Goal: Task Accomplishment & Management: Manage account settings

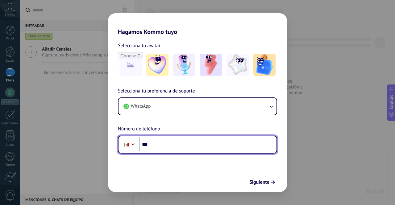
click at [168, 144] on input "***" at bounding box center [208, 145] width 138 height 14
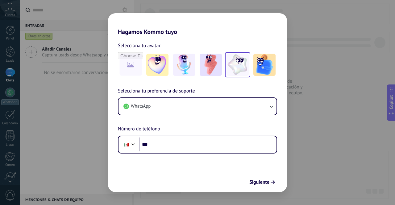
click at [226, 67] on div at bounding box center [237, 64] width 25 height 25
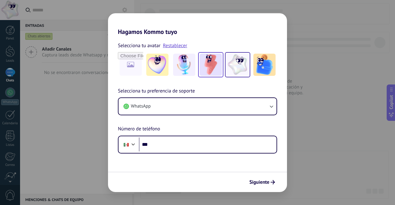
click at [215, 65] on img at bounding box center [211, 65] width 22 height 22
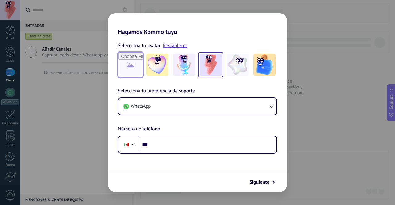
click at [131, 63] on input "file" at bounding box center [131, 65] width 24 height 24
type input "**********"
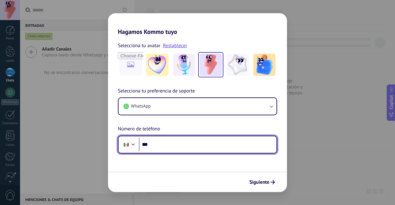
click at [161, 148] on input "***" at bounding box center [208, 145] width 138 height 14
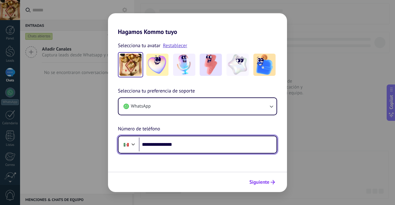
type input "**********"
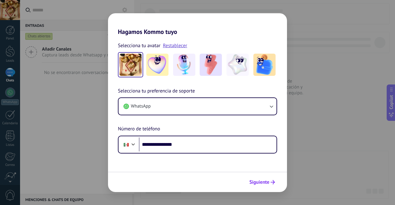
click at [258, 185] on span "Siguiente" at bounding box center [259, 182] width 20 height 4
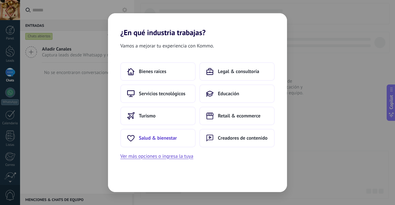
click at [147, 136] on span "Salud & bienestar" at bounding box center [158, 138] width 38 height 6
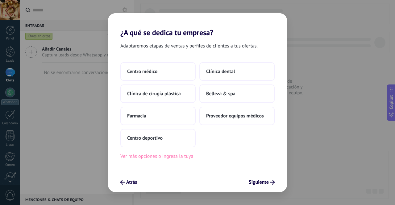
click at [166, 159] on button "Ver más opciones o ingresa la tuya" at bounding box center [156, 156] width 73 height 8
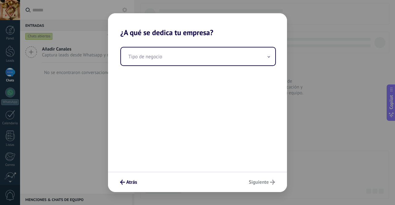
click at [142, 69] on div "Tipo de negocio" at bounding box center [197, 104] width 179 height 135
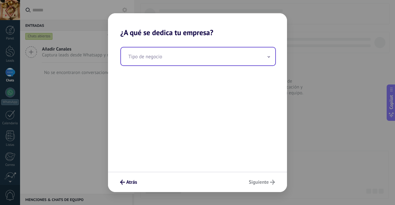
click at [143, 64] on input "text" at bounding box center [198, 57] width 154 height 18
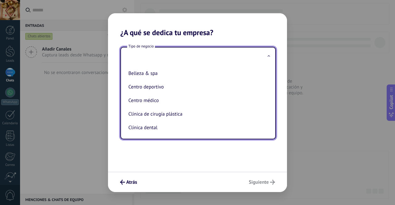
click at [136, 55] on input "text" at bounding box center [198, 57] width 154 height 18
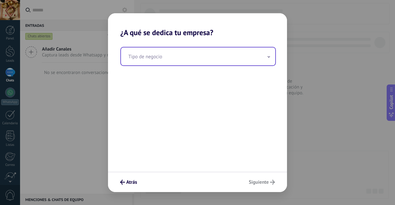
type input "*"
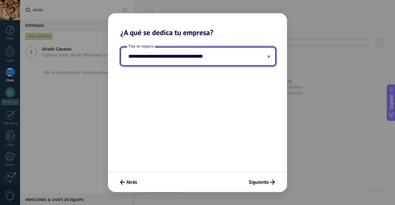
click at [170, 61] on input "**********" at bounding box center [198, 57] width 154 height 18
click at [167, 60] on input "**********" at bounding box center [198, 57] width 154 height 18
click at [194, 58] on input "**********" at bounding box center [198, 57] width 154 height 18
type input "**********"
click at [261, 186] on button "Siguiente" at bounding box center [262, 182] width 32 height 10
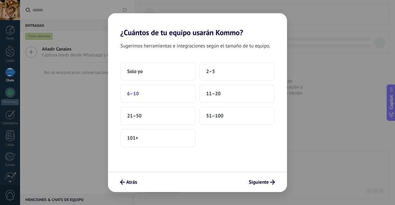
click at [177, 90] on button "6–10" at bounding box center [157, 94] width 75 height 19
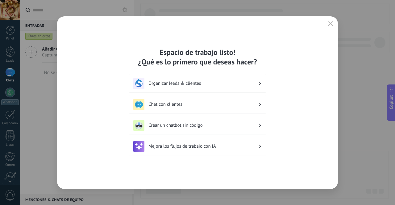
click at [150, 149] on h3 "Mejora los flujos de trabajo con IA" at bounding box center [203, 147] width 110 height 6
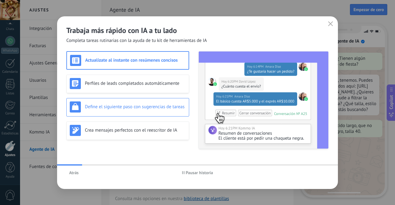
scroll to position [22, 0]
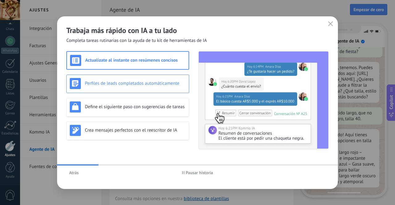
click at [136, 90] on div "Perfiles de leads completados automáticamente" at bounding box center [127, 84] width 123 height 19
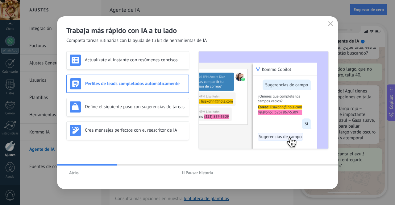
scroll to position [66, 0]
click at [124, 112] on div "Define el siguiente paso con sugerencias de tareas" at bounding box center [128, 107] width 116 height 11
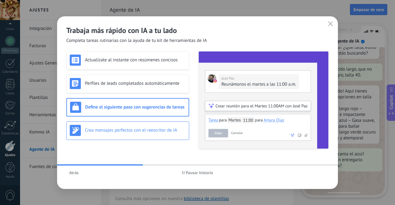
click at [118, 131] on h3 "Crea mensajes perfectos con el reescritor de IA" at bounding box center [135, 130] width 101 height 6
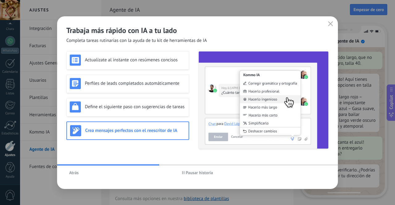
scroll to position [78, 0]
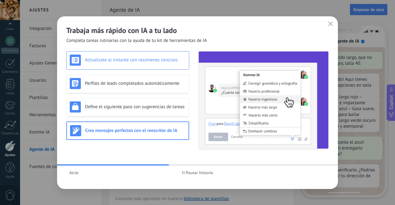
click at [138, 65] on div "Actualízate al instante con resúmenes concisos" at bounding box center [128, 60] width 116 height 11
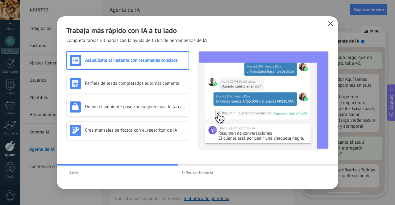
click at [330, 27] on button "button" at bounding box center [331, 24] width 8 height 9
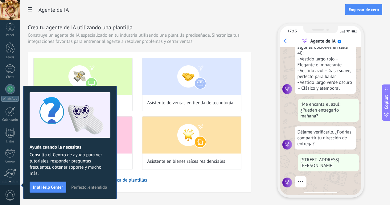
scroll to position [52, 0]
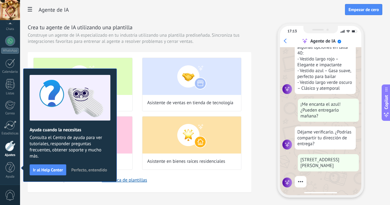
click at [80, 172] on span "Perfecto, entendido" at bounding box center [89, 170] width 36 height 4
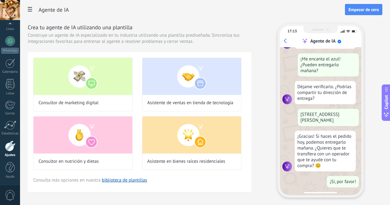
scroll to position [163, 0]
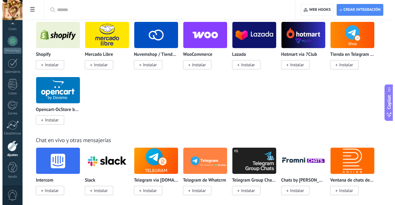
scroll to position [335, 0]
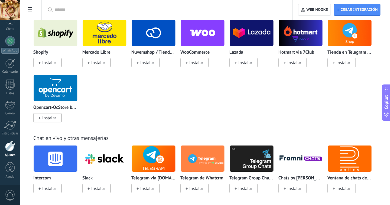
click at [209, 67] on span "Instalar" at bounding box center [195, 62] width 28 height 9
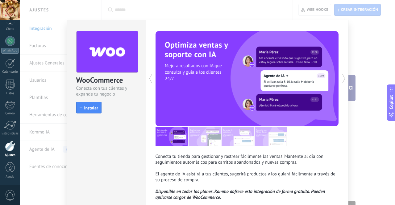
scroll to position [38, 0]
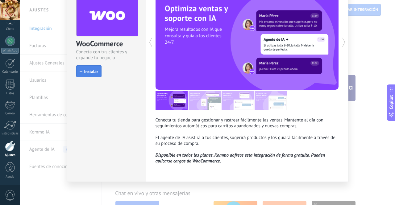
click at [91, 71] on span "Instalar" at bounding box center [91, 71] width 14 height 4
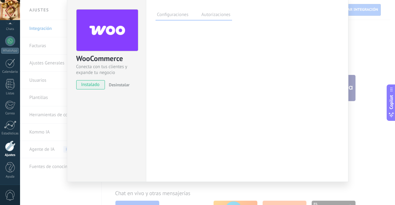
scroll to position [22, 0]
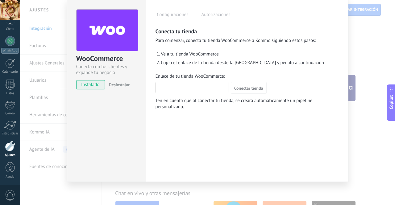
click at [162, 84] on input "Enlace de tu tienda WooCommerce:" at bounding box center [192, 87] width 72 height 10
paste input "**********"
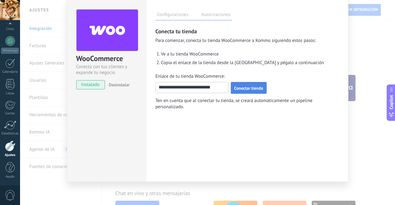
type input "**********"
click at [232, 88] on button "Conectar tienda" at bounding box center [249, 88] width 36 height 12
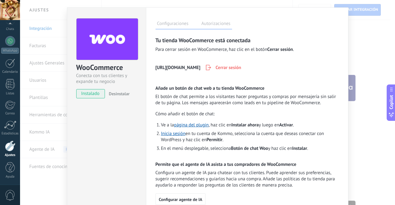
scroll to position [53, 0]
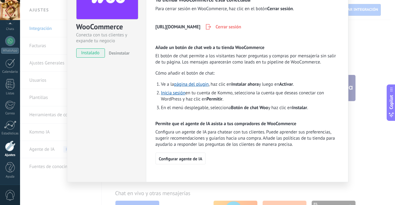
click at [164, 126] on h2 "Permite que el agente de IA asista a tus compradores de WooCommerce" at bounding box center [247, 124] width 183 height 6
click at [159, 132] on span "Configura un agente de IA para chatear con tus clientes. Puede aprender sus pre…" at bounding box center [247, 138] width 183 height 19
click at [164, 129] on span "Configura un agente de IA para chatear con tus clientes. Puede aprender sus pre…" at bounding box center [247, 138] width 183 height 19
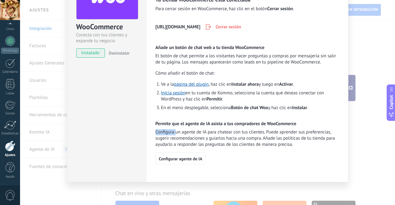
click at [164, 129] on span "Configura un agente de IA para chatear con tus clientes. Puede aprender sus pre…" at bounding box center [247, 138] width 183 height 19
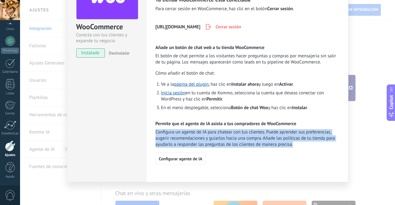
click at [164, 129] on span "Configura un agente de IA para chatear con tus clientes. Puede aprender sus pre…" at bounding box center [247, 138] width 183 height 19
click at [161, 144] on span "Configura un agente de IA para chatear con tus clientes. Puede aprender sus pre…" at bounding box center [247, 138] width 183 height 19
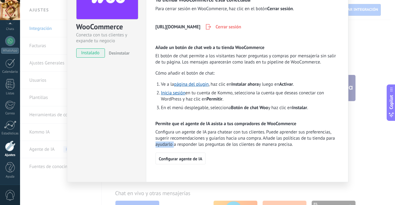
click at [161, 144] on span "Configura un agente de IA para chatear con tus clientes. Puede aprender sus pre…" at bounding box center [247, 138] width 183 height 19
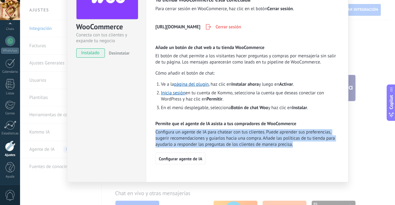
click at [161, 144] on span "Configura un agente de IA para chatear con tus clientes. Puede aprender sus pre…" at bounding box center [247, 138] width 183 height 19
click at [165, 159] on span "Configurar agente de IA" at bounding box center [181, 159] width 44 height 4
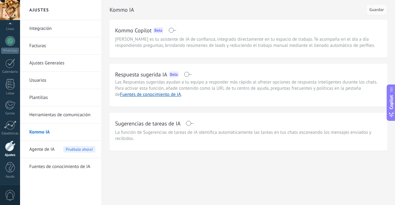
click at [53, 150] on span "Agente de IA" at bounding box center [41, 149] width 25 height 17
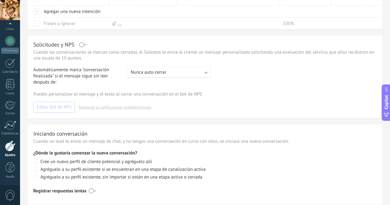
scroll to position [211, 0]
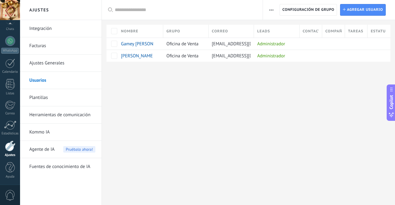
click at [61, 65] on link "Ajustes Generales" at bounding box center [62, 63] width 66 height 17
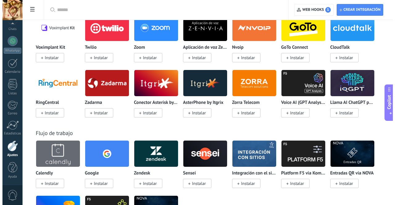
scroll to position [666, 0]
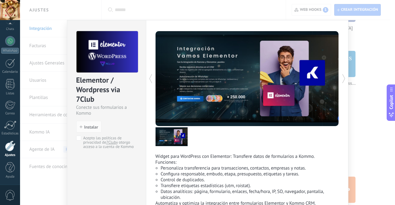
scroll to position [44, 0]
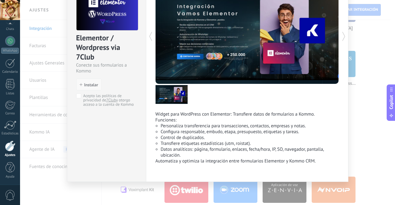
click at [88, 83] on span "Instalar" at bounding box center [91, 85] width 14 height 4
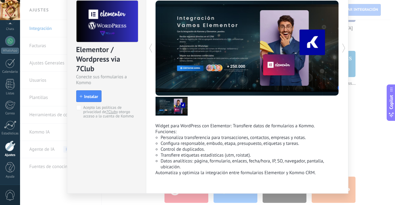
scroll to position [37, 0]
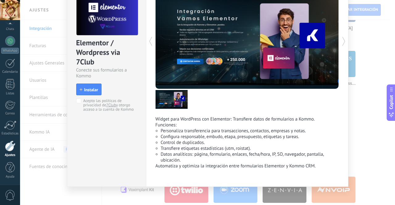
click at [165, 131] on li "Personaliza transferencia para transacciones, contactos, empresas y notas." at bounding box center [250, 131] width 178 height 6
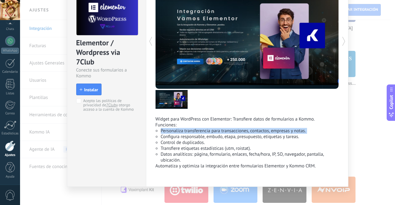
click at [165, 131] on li "Personaliza transferencia para transacciones, contactos, empresas y notas." at bounding box center [250, 131] width 178 height 6
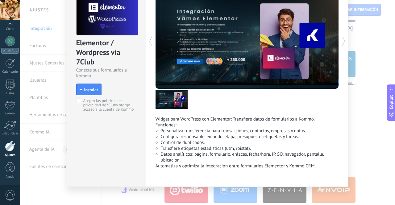
click at [162, 141] on li "Control de duplicados." at bounding box center [250, 143] width 178 height 6
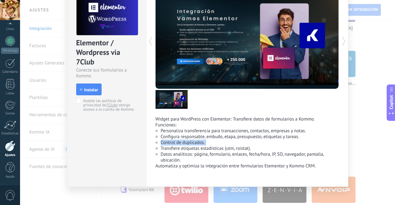
click at [162, 141] on li "Control de duplicados." at bounding box center [250, 143] width 178 height 6
click at [165, 150] on li "Transfiere etiquetas estadísticas (utm, roistat)." at bounding box center [250, 149] width 178 height 6
click at [159, 159] on ul "Personaliza transferencia para transacciones, contactos, empresas y notas. Conf…" at bounding box center [247, 145] width 183 height 35
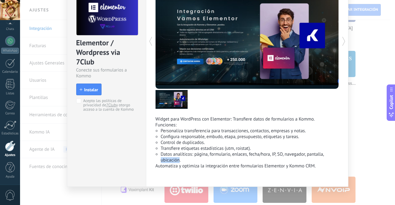
click at [159, 159] on ul "Personaliza transferencia para transacciones, contactos, empresas y notas. Conf…" at bounding box center [247, 145] width 183 height 35
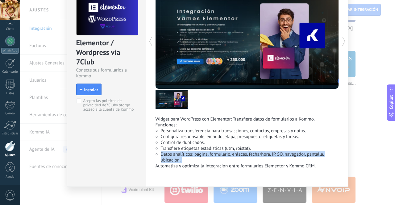
click at [159, 159] on ul "Personaliza transferencia para transacciones, contactos, empresas y notas. Conf…" at bounding box center [247, 145] width 183 height 35
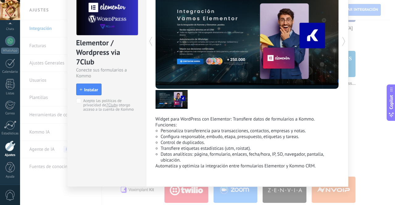
click at [161, 166] on p "Automatiza y optimiza la integración entre formularios Elementor y Kommo CRM." at bounding box center [247, 166] width 183 height 6
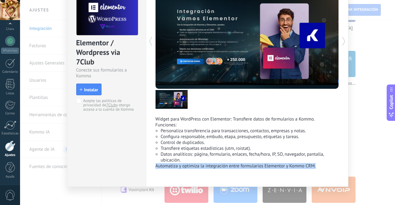
click at [161, 166] on p "Automatiza y optimiza la integración entre formularios Elementor y Kommo CRM." at bounding box center [247, 166] width 183 height 6
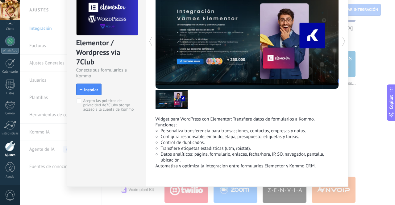
click at [157, 159] on ul "Personaliza transferencia para transacciones, contactos, empresas y notas. Conf…" at bounding box center [247, 145] width 183 height 35
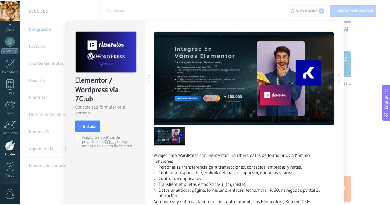
scroll to position [0, 0]
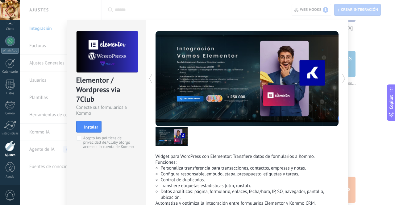
click at [370, 68] on div "Elementor / Wordpress via 7Club Conecte sus formularios a Kommo install Instala…" at bounding box center [207, 102] width 375 height 205
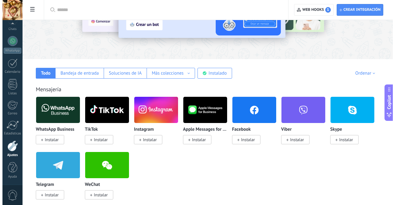
scroll to position [63, 0]
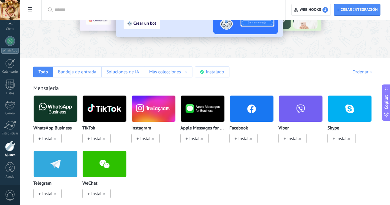
click at [160, 139] on span "Instalar" at bounding box center [145, 138] width 28 height 9
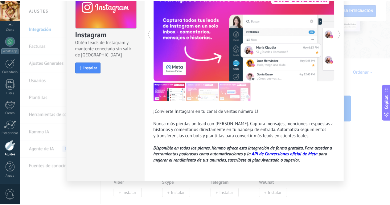
scroll to position [0, 0]
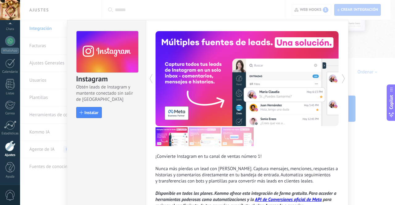
click at [347, 42] on div "Instagram Obtén leads de Instagram y mantente conectado sin salir de Kommo Inst…" at bounding box center [207, 102] width 375 height 205
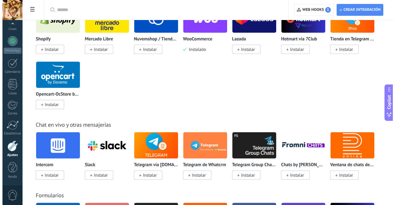
scroll to position [349, 0]
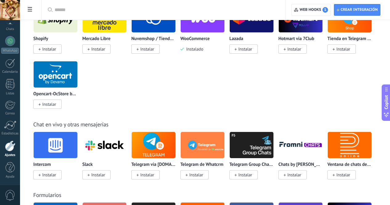
click at [225, 34] on img at bounding box center [203, 19] width 44 height 30
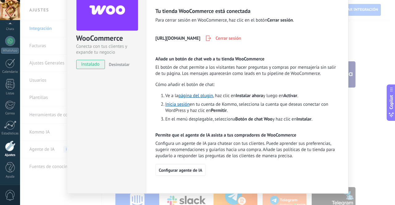
scroll to position [45, 0]
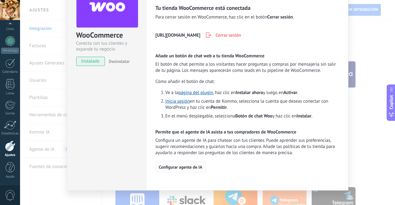
click at [173, 165] on span "Configurar agente de IA" at bounding box center [181, 167] width 44 height 4
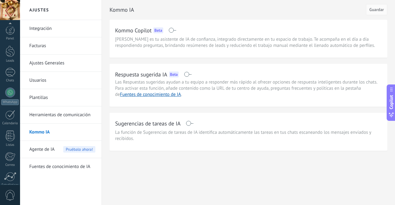
scroll to position [52, 0]
